Goal: Task Accomplishment & Management: Manage account settings

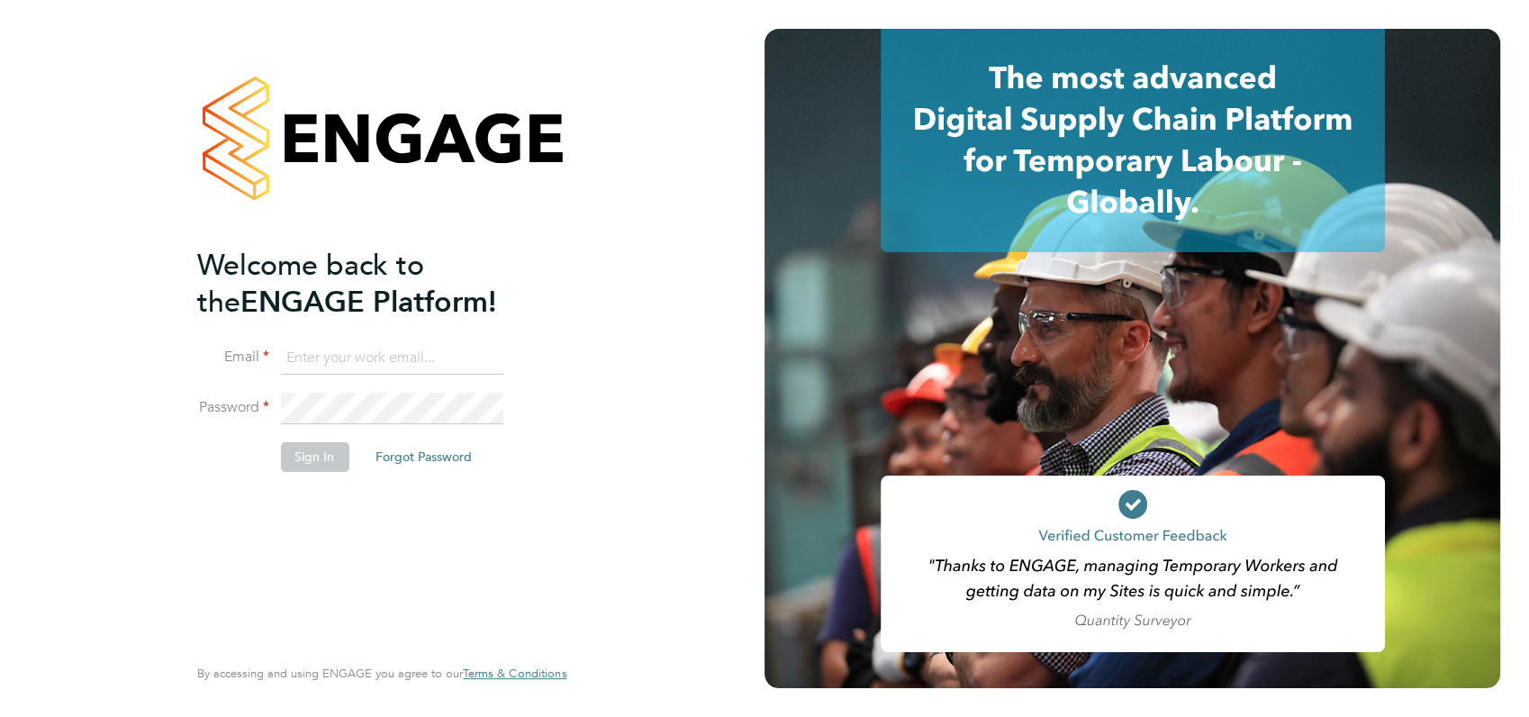
type input "[PERSON_NAME][EMAIL_ADDRESS][DOMAIN_NAME]"
click at [327, 526] on div "Welcome back to the ENGAGE Platform! Email [PERSON_NAME][EMAIL_ADDRESS][DOMAIN_…" at bounding box center [372, 448] width 351 height 403
click at [312, 457] on button "Sign In" at bounding box center [314, 456] width 68 height 29
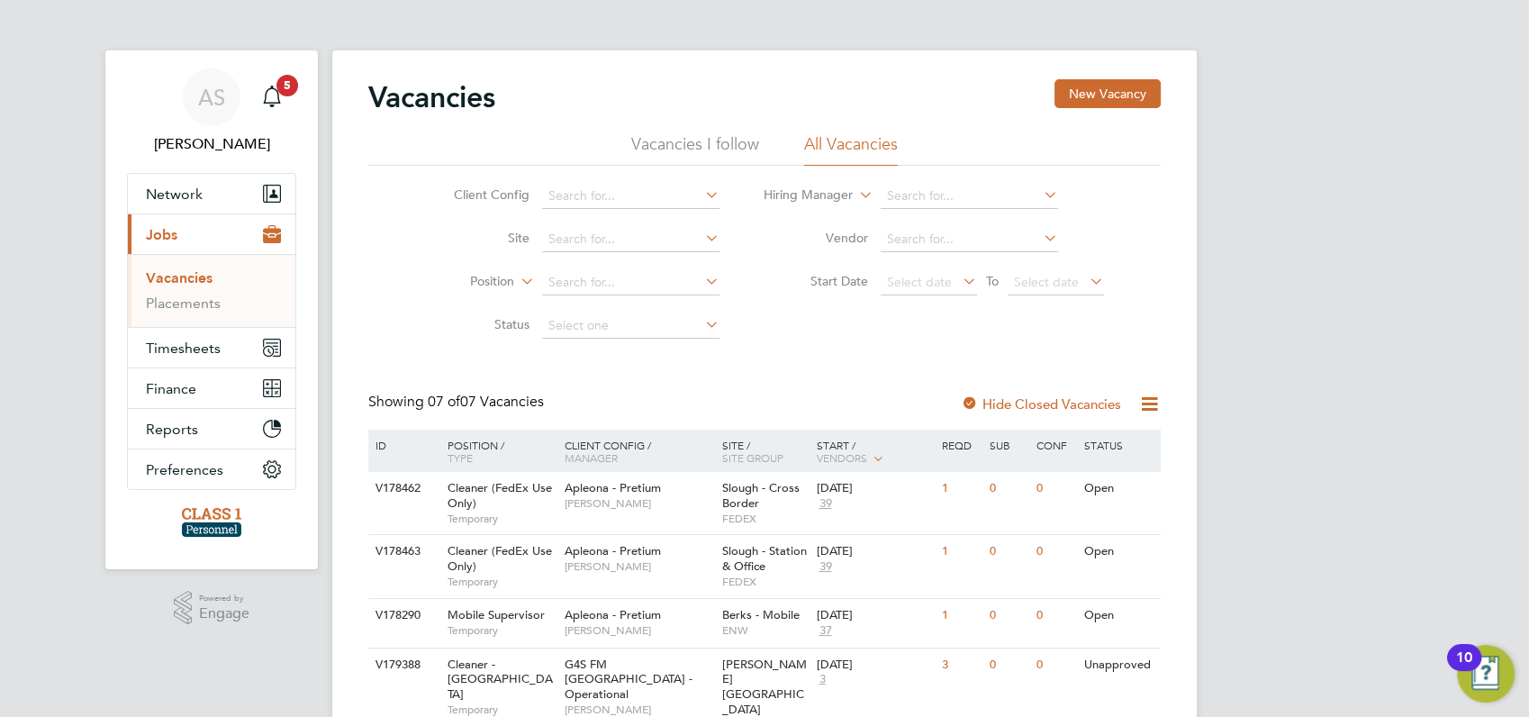
click at [166, 237] on span "Jobs" at bounding box center [162, 234] width 32 height 17
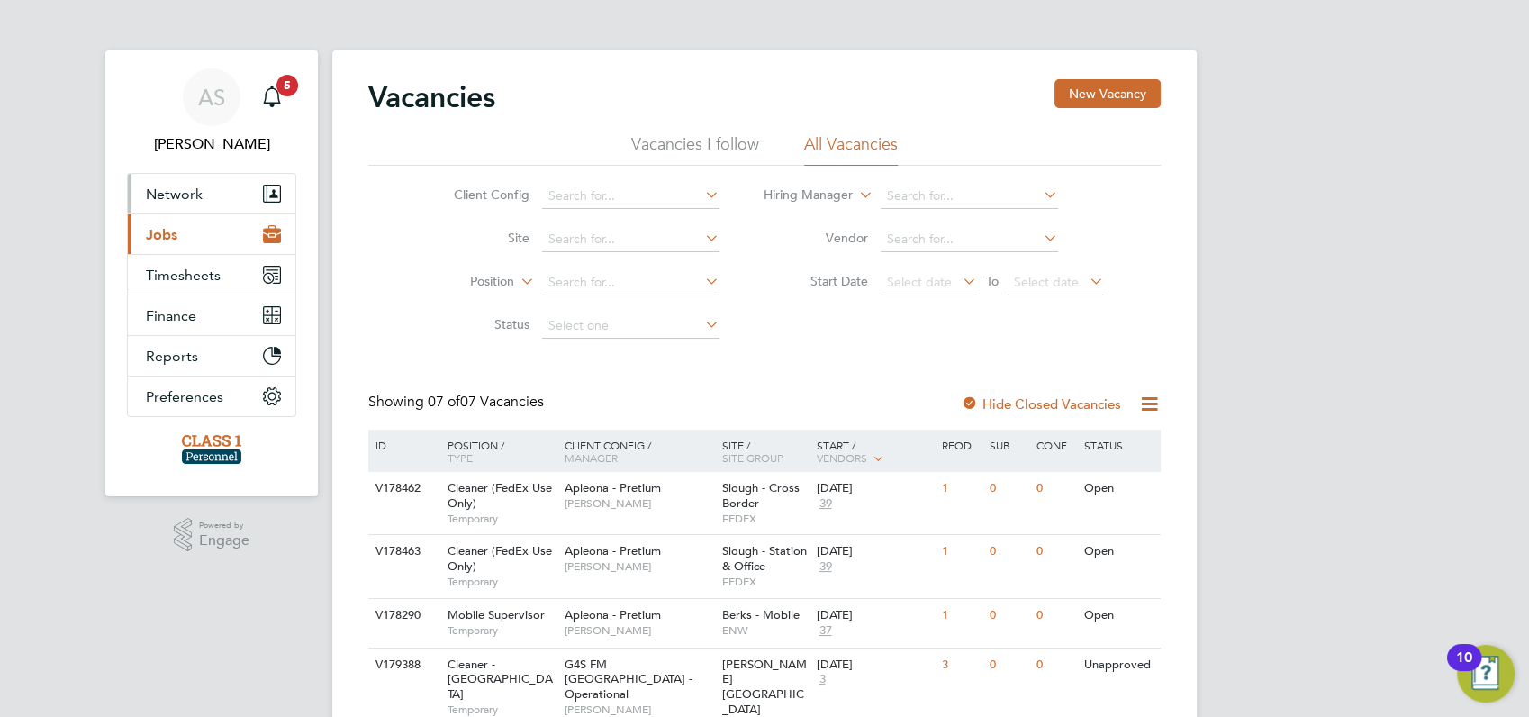
click at [174, 199] on span "Network" at bounding box center [174, 194] width 57 height 17
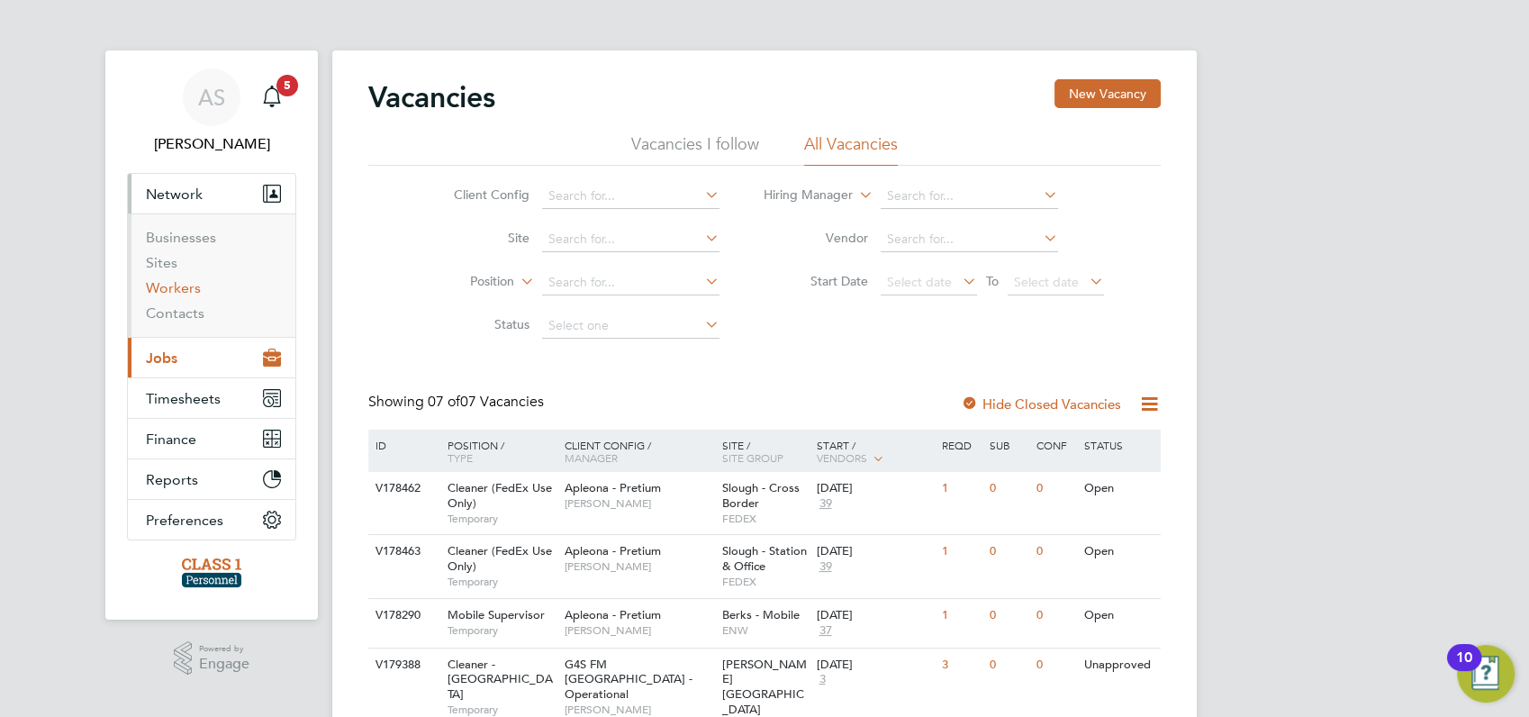
click at [169, 288] on link "Workers" at bounding box center [173, 287] width 55 height 17
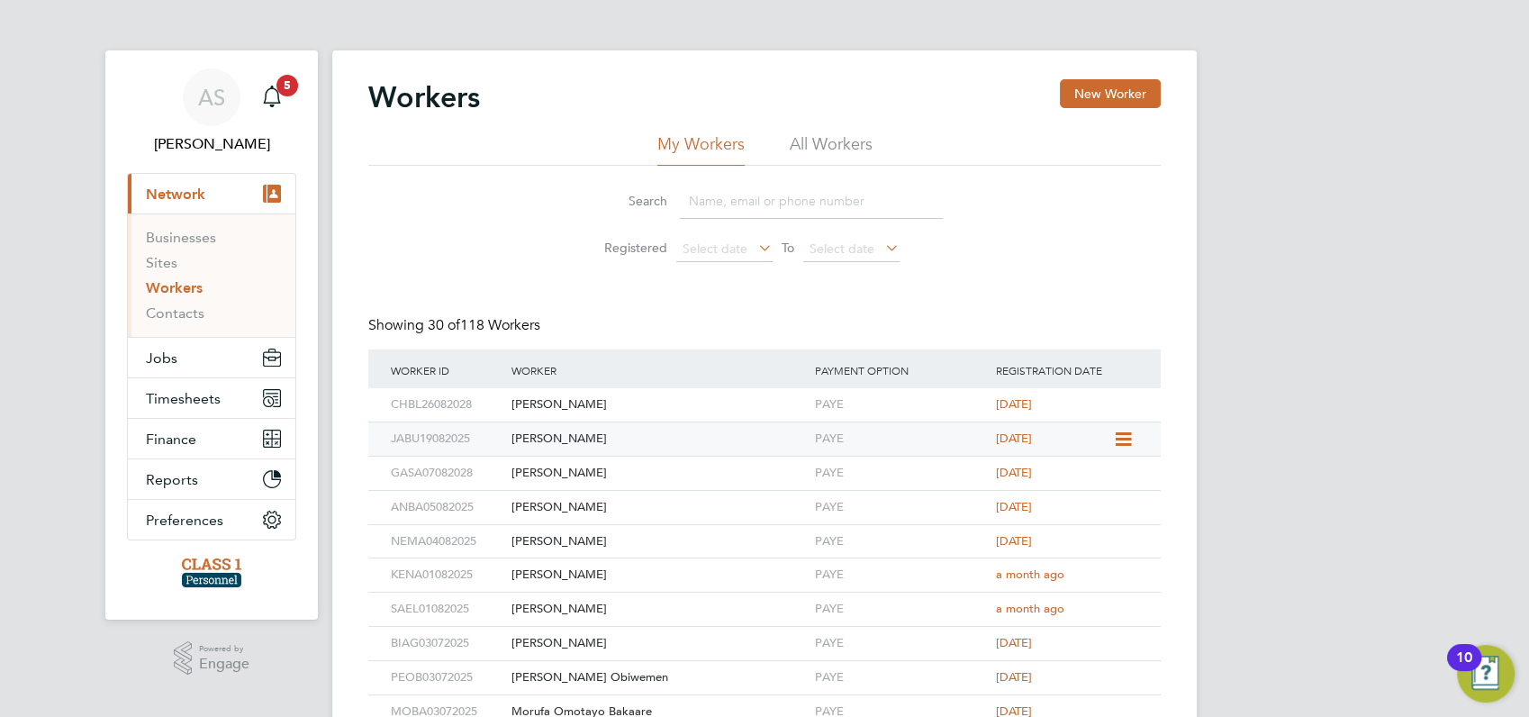
click at [1116, 441] on icon at bounding box center [1121, 440] width 18 height 22
click at [1066, 485] on li "Invite Worker" at bounding box center [1079, 480] width 99 height 25
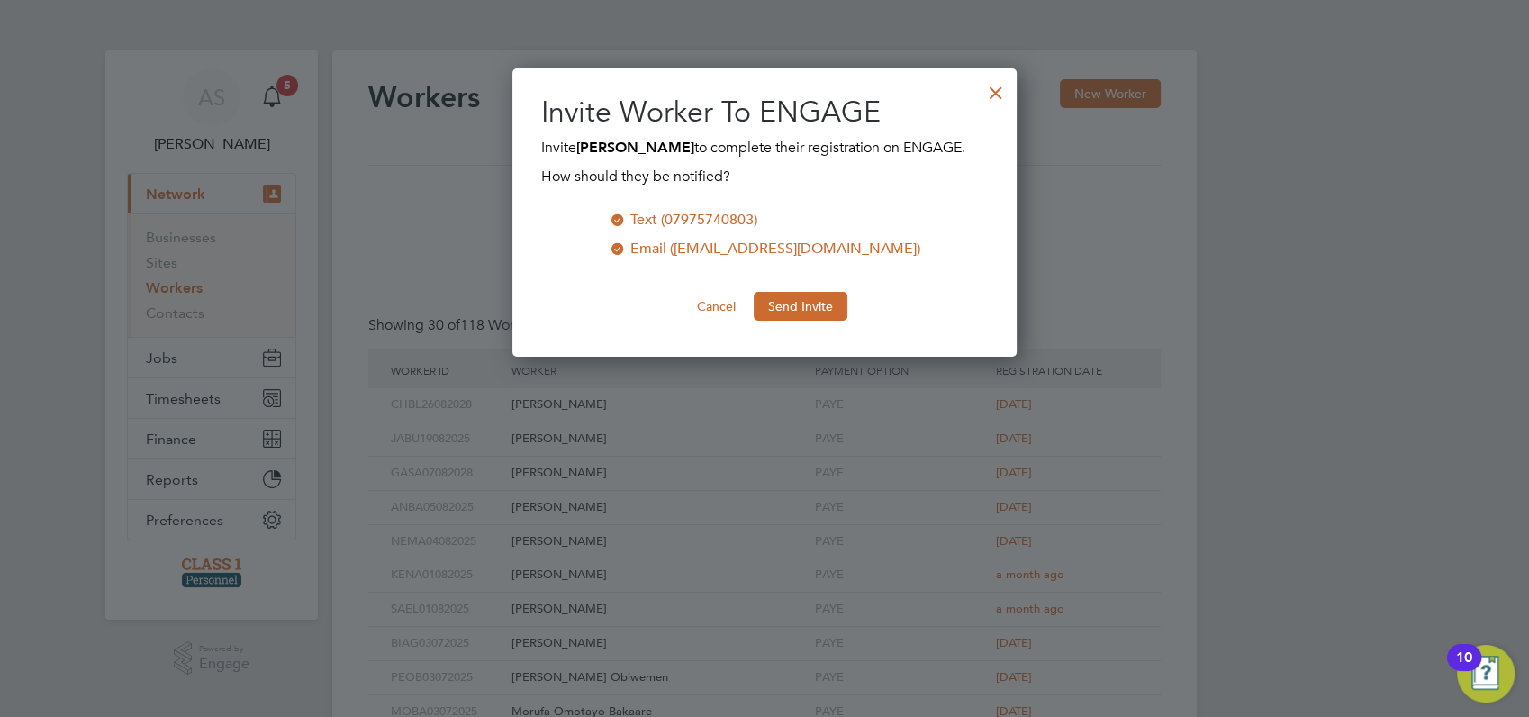
scroll to position [288, 504]
click at [794, 310] on button "Send Invite" at bounding box center [801, 306] width 94 height 29
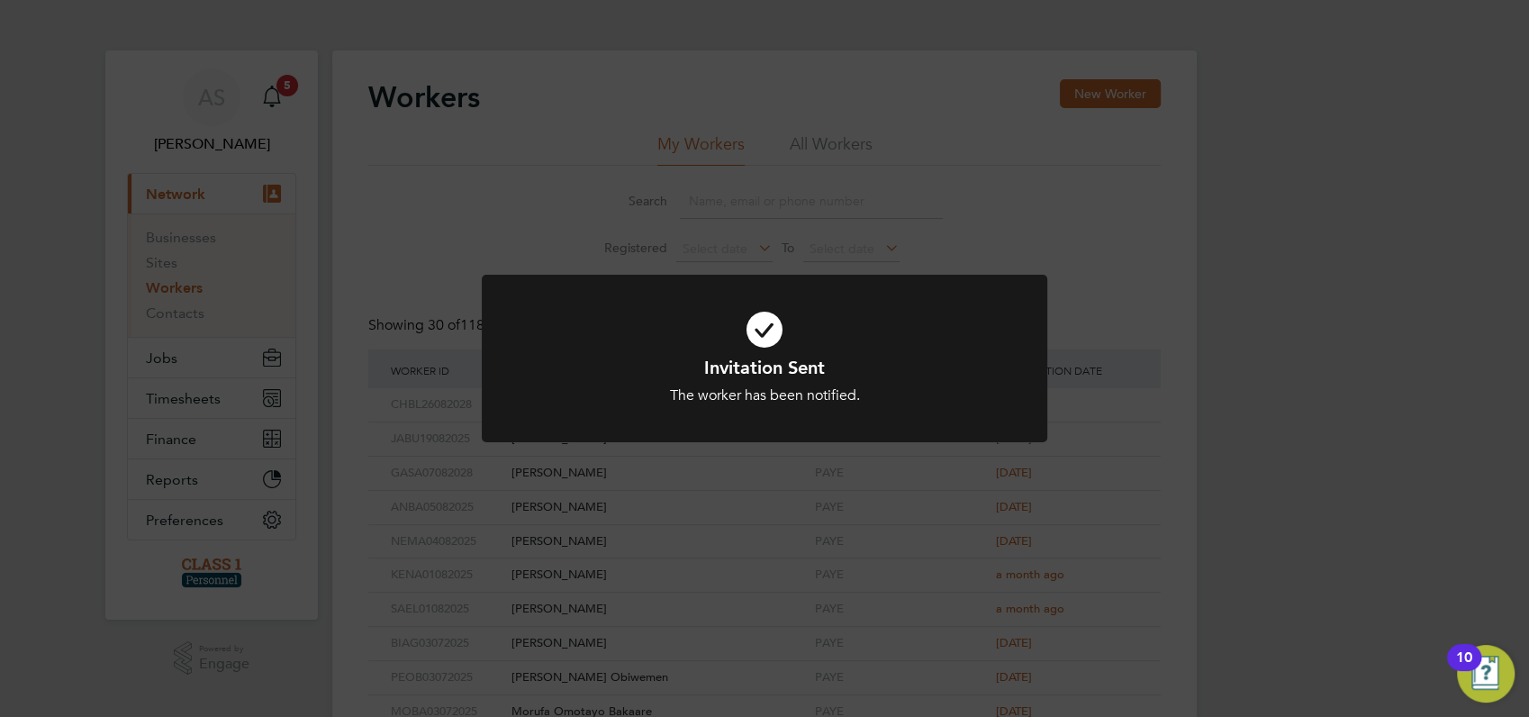
click at [183, 396] on div "Invitation Sent The worker has been notified. Cancel Okay" at bounding box center [764, 358] width 1529 height 717
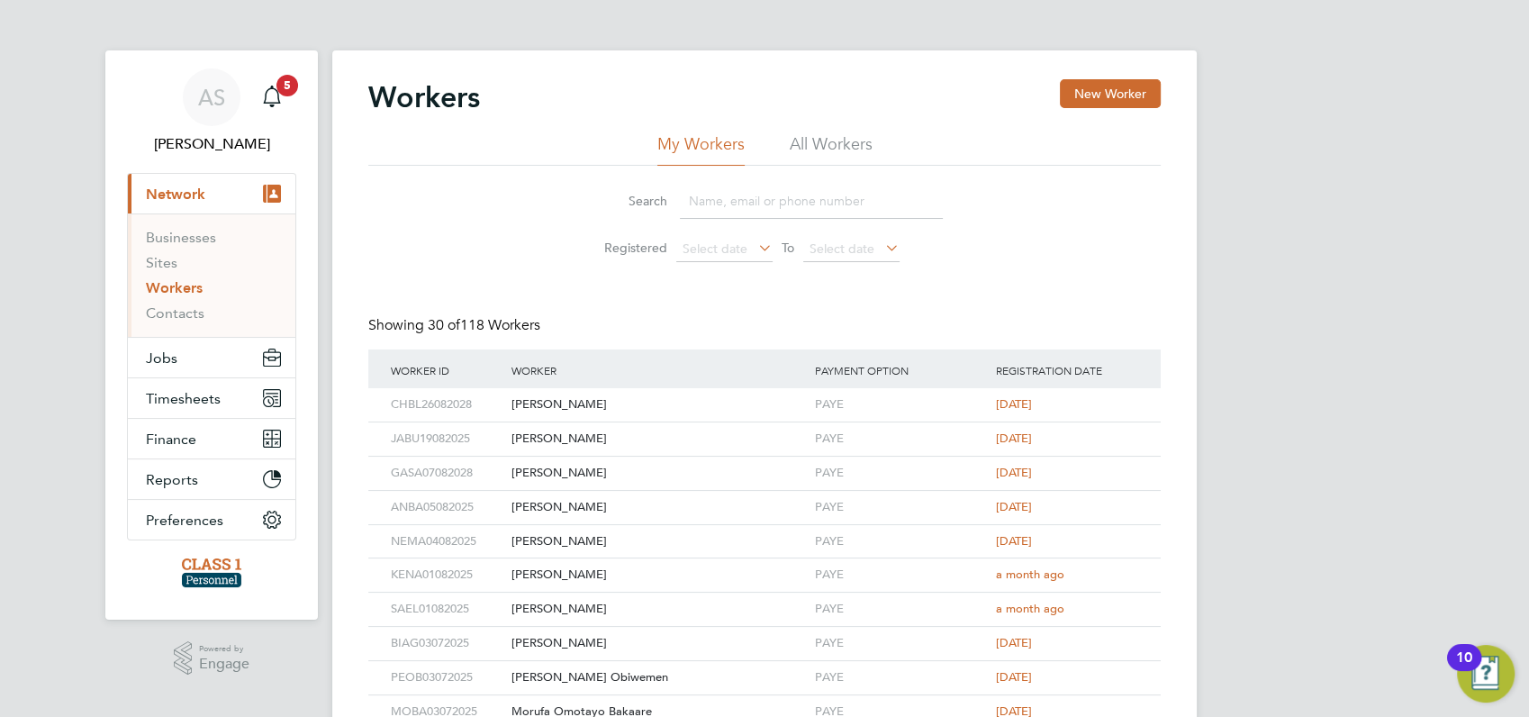
click at [183, 396] on span "Timesheets" at bounding box center [183, 398] width 75 height 17
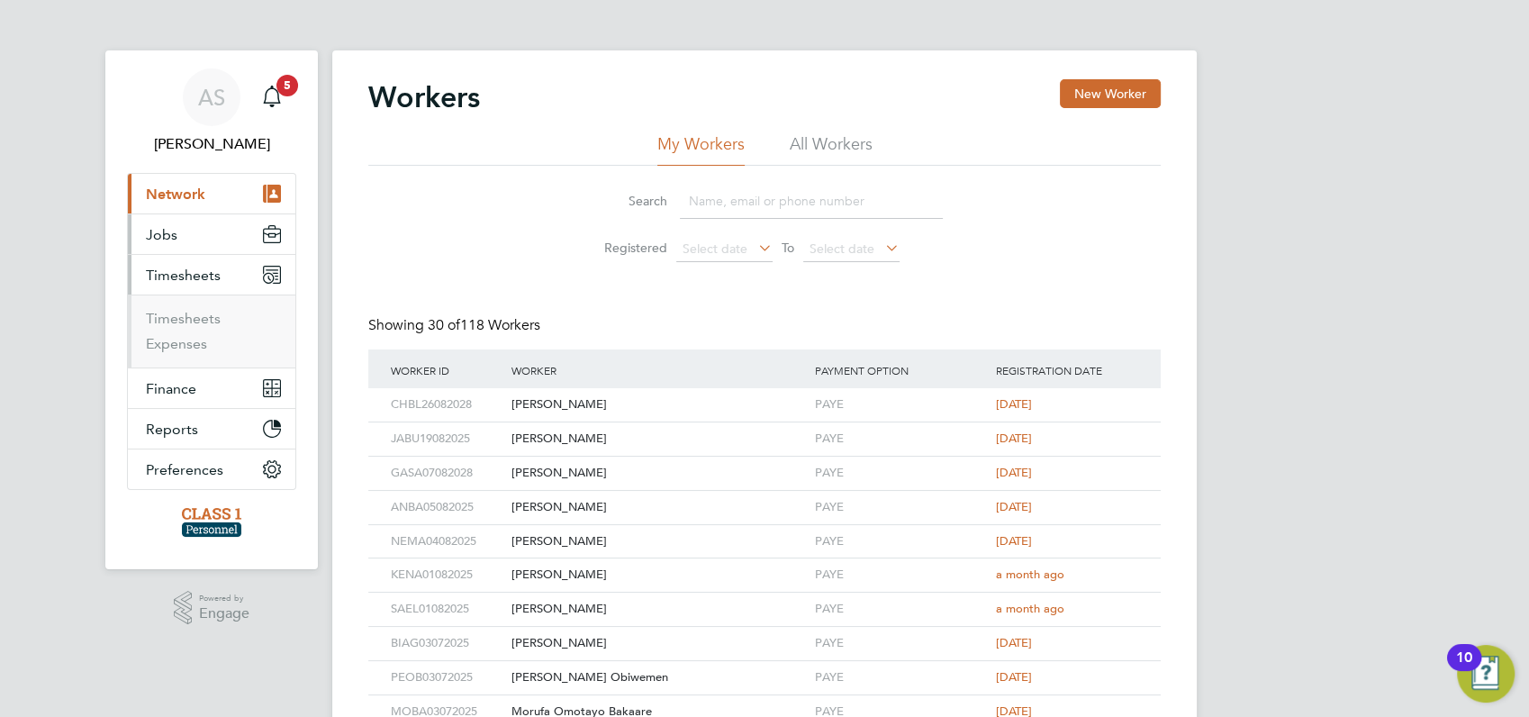
click at [168, 231] on span "Jobs" at bounding box center [162, 234] width 32 height 17
click at [181, 304] on link "Placements" at bounding box center [183, 302] width 75 height 17
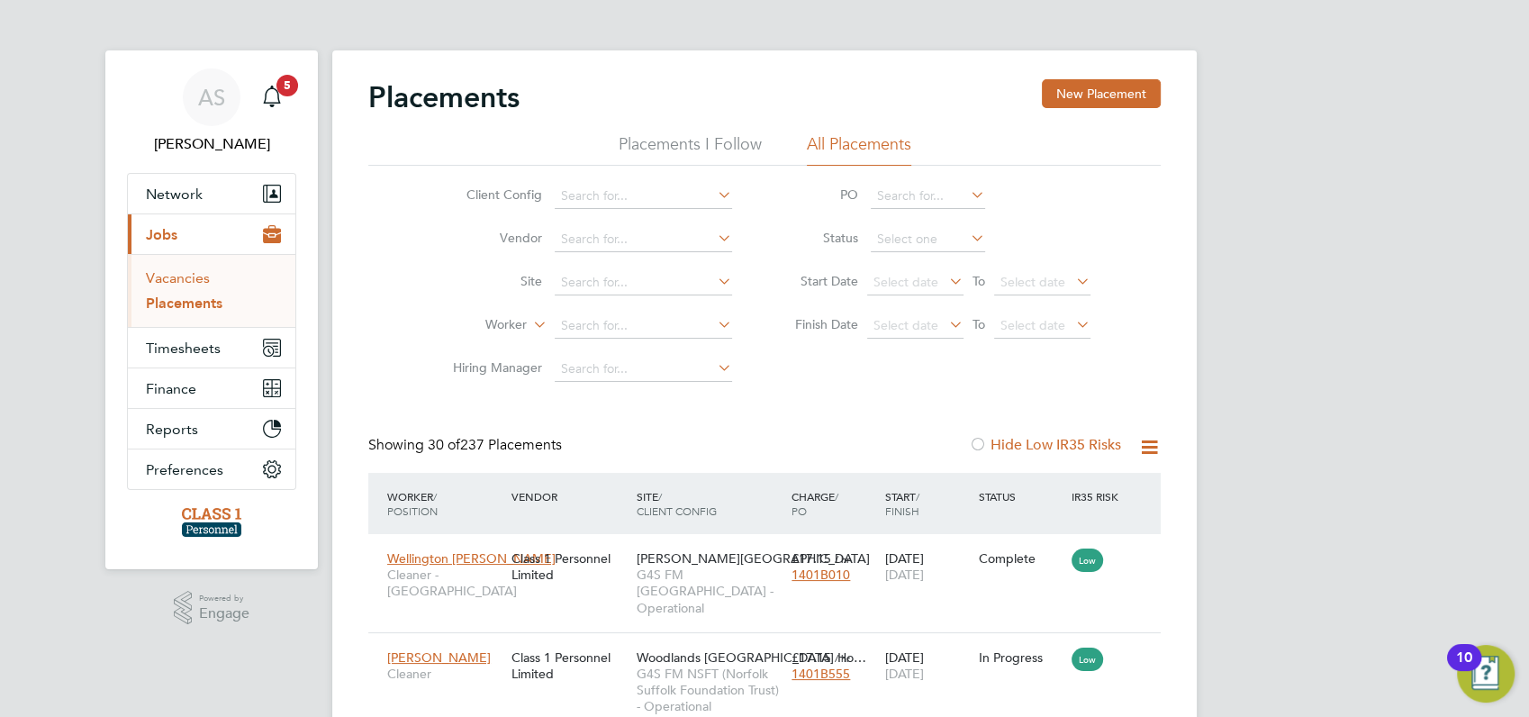
click at [169, 278] on link "Vacancies" at bounding box center [178, 277] width 64 height 17
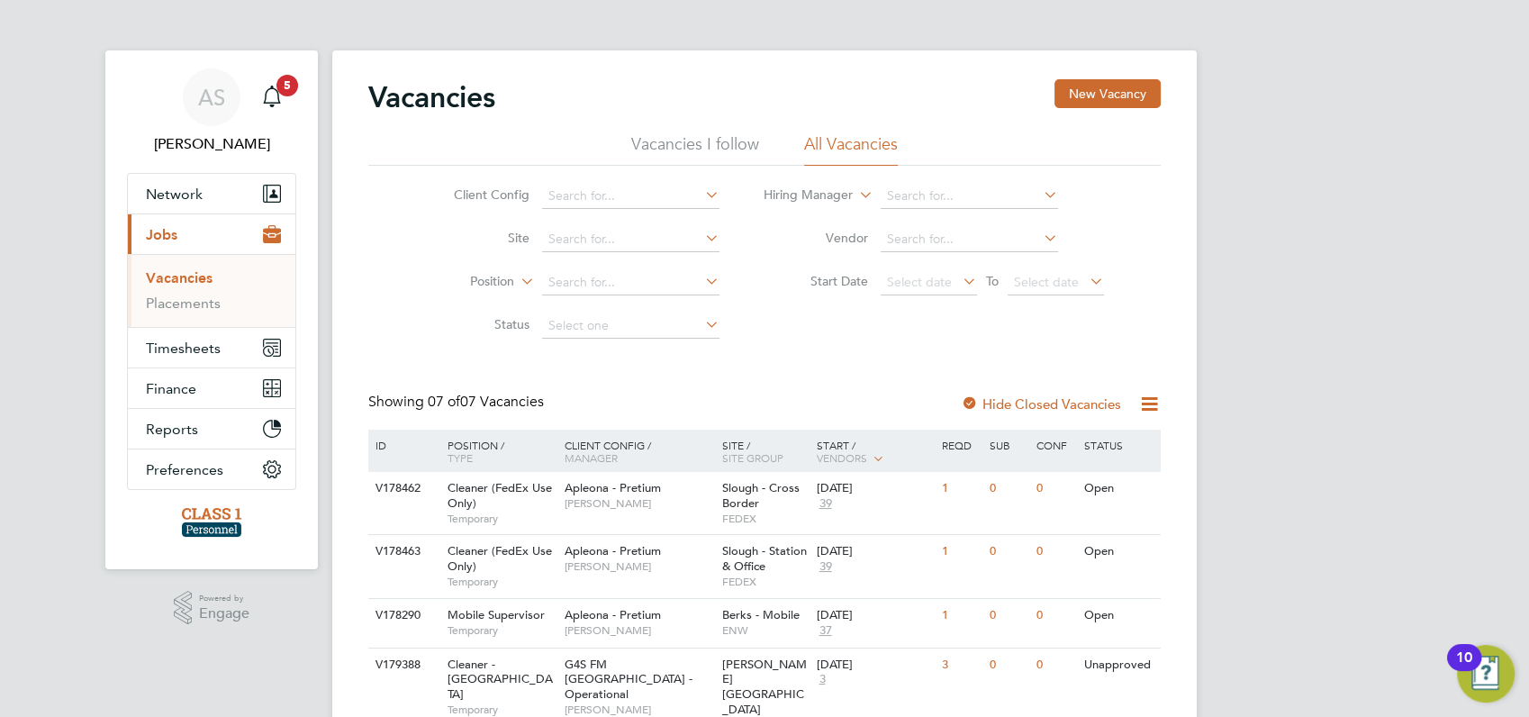
click at [1349, 418] on div "AS Angela Sabaroche Notifications 5 Applications: Network Businesses Sites Work…" at bounding box center [764, 543] width 1529 height 1086
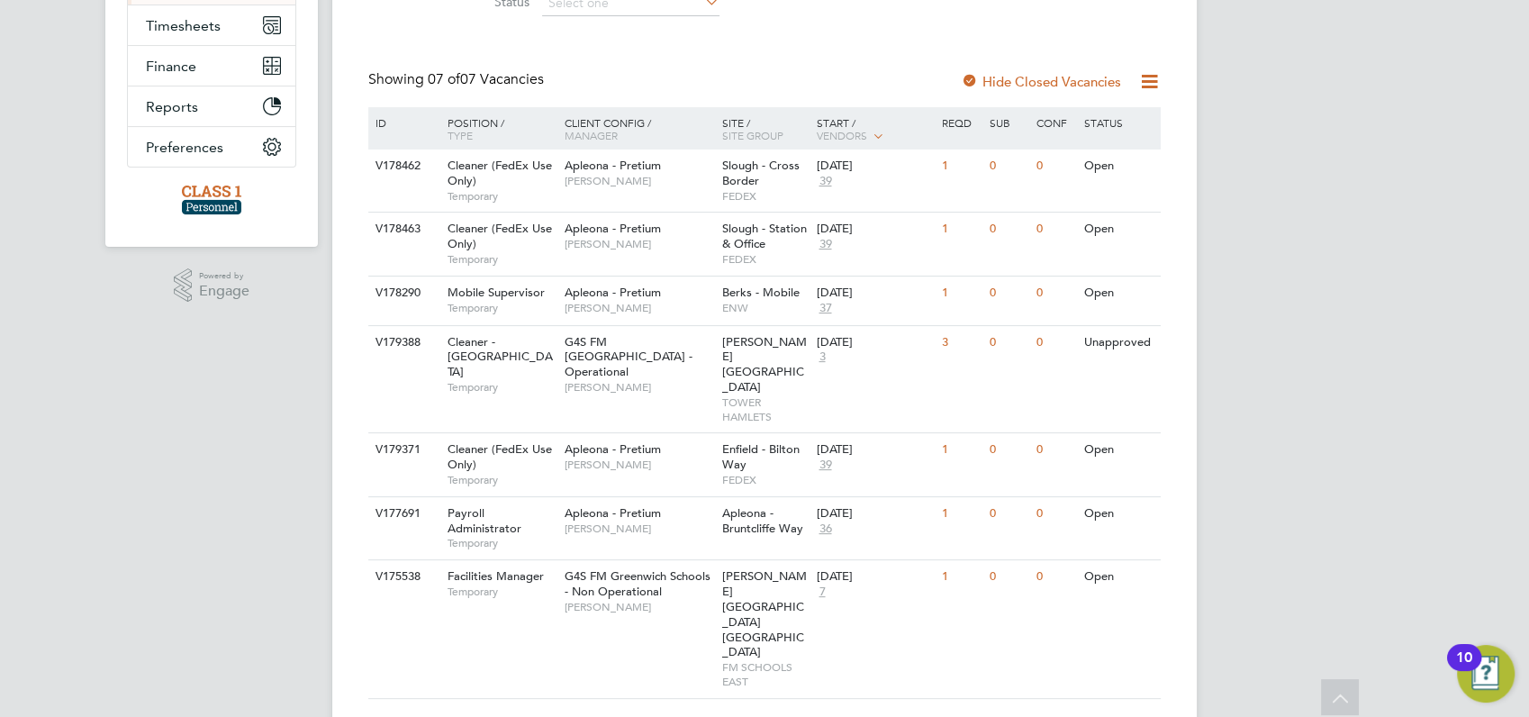
click at [1381, 421] on div "AS Angela Sabaroche Notifications 5 Applications: Network Businesses Sites Work…" at bounding box center [764, 221] width 1529 height 1086
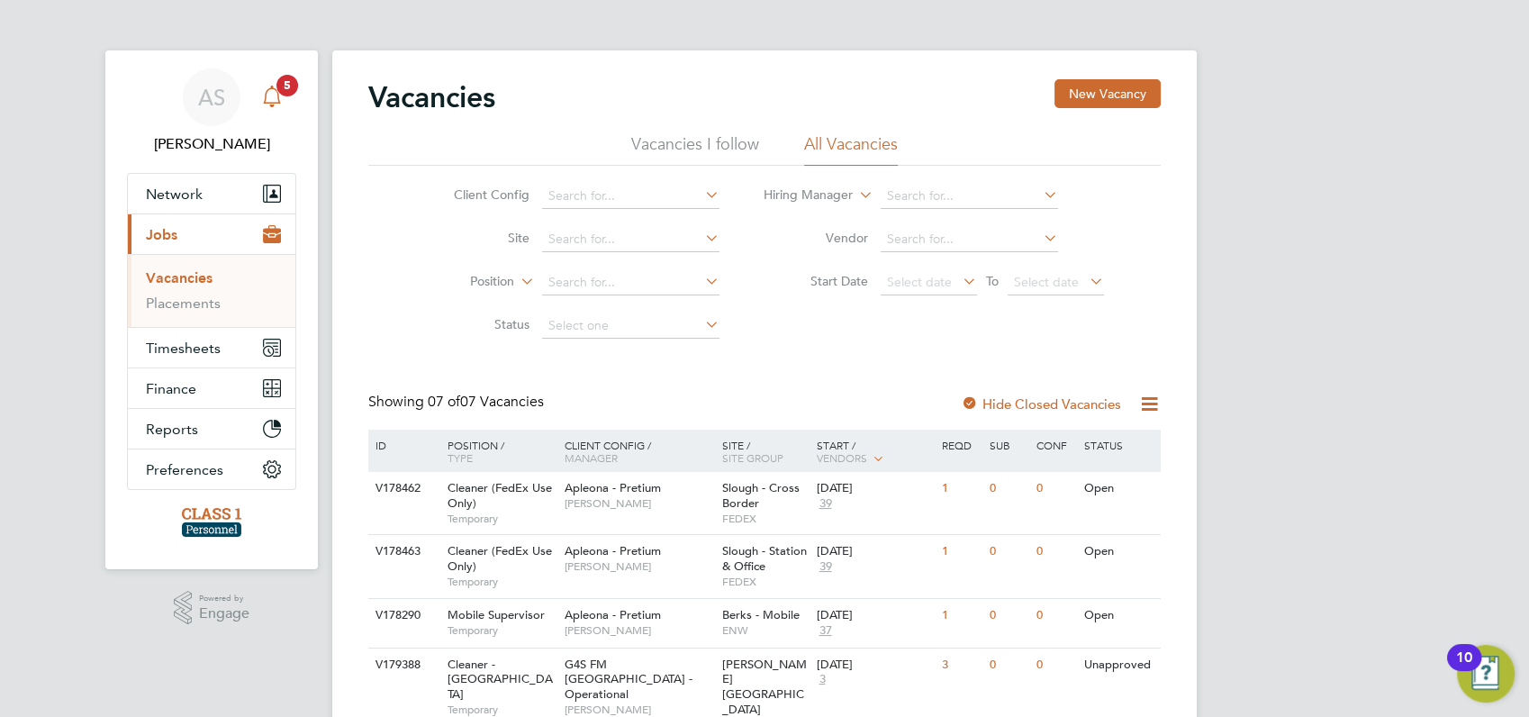
click at [284, 82] on span "5" at bounding box center [287, 86] width 22 height 22
